Goal: Find specific page/section: Find specific page/section

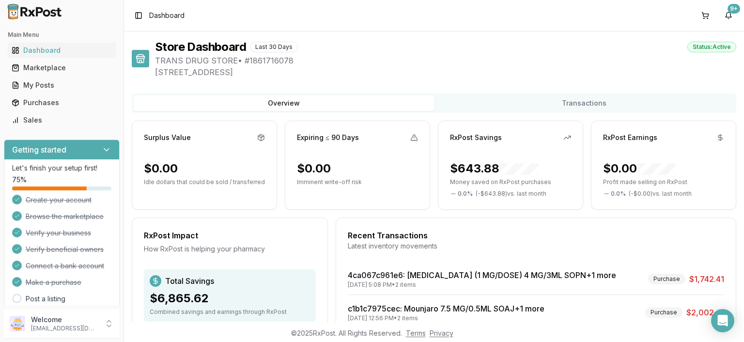
scroll to position [116, 0]
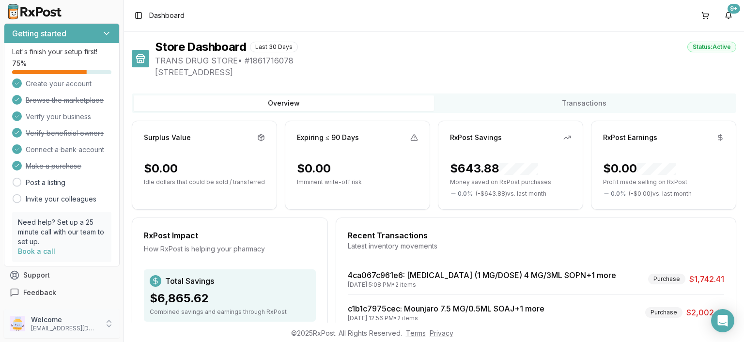
click at [109, 323] on icon at bounding box center [109, 324] width 10 height 10
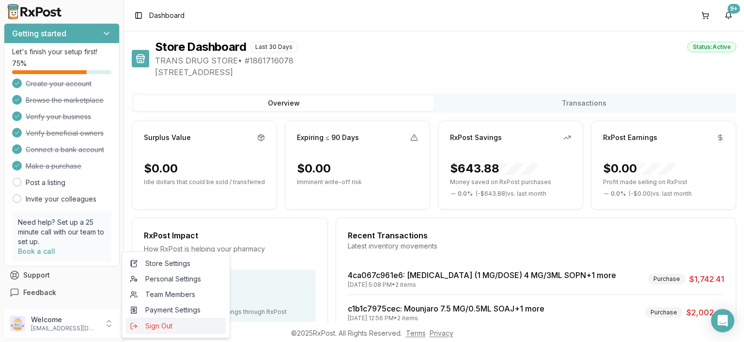
click at [157, 330] on span "Sign Out" at bounding box center [176, 326] width 92 height 10
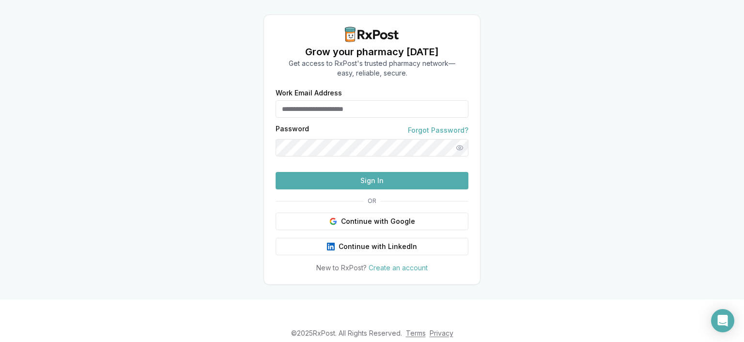
click at [328, 100] on input "Work Email Address" at bounding box center [372, 108] width 193 height 17
type input "**********"
click at [353, 189] on button "Sign In" at bounding box center [372, 180] width 193 height 17
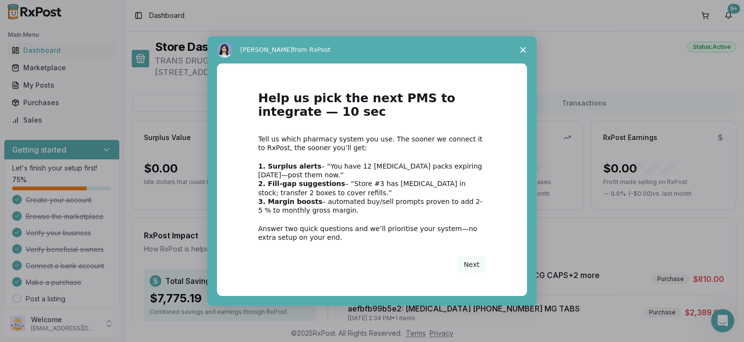
click at [526, 47] on polygon "Close survey" at bounding box center [523, 50] width 6 height 6
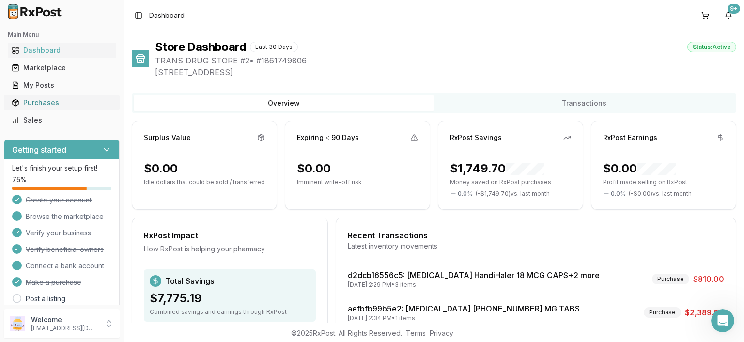
click at [42, 101] on div "Purchases" at bounding box center [62, 103] width 100 height 10
